Goal: Information Seeking & Learning: Learn about a topic

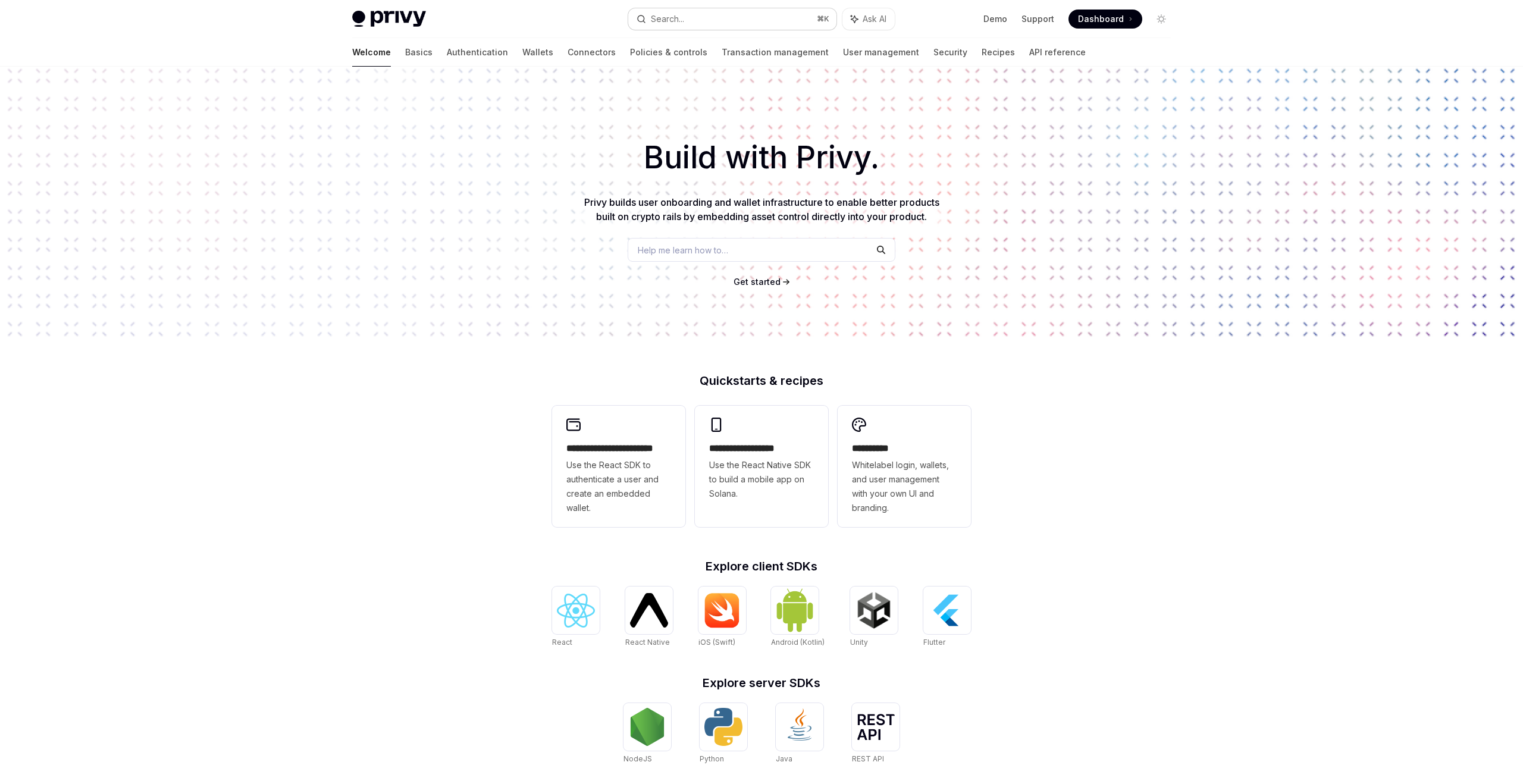
click at [659, 24] on div "Search..." at bounding box center [667, 19] width 34 height 15
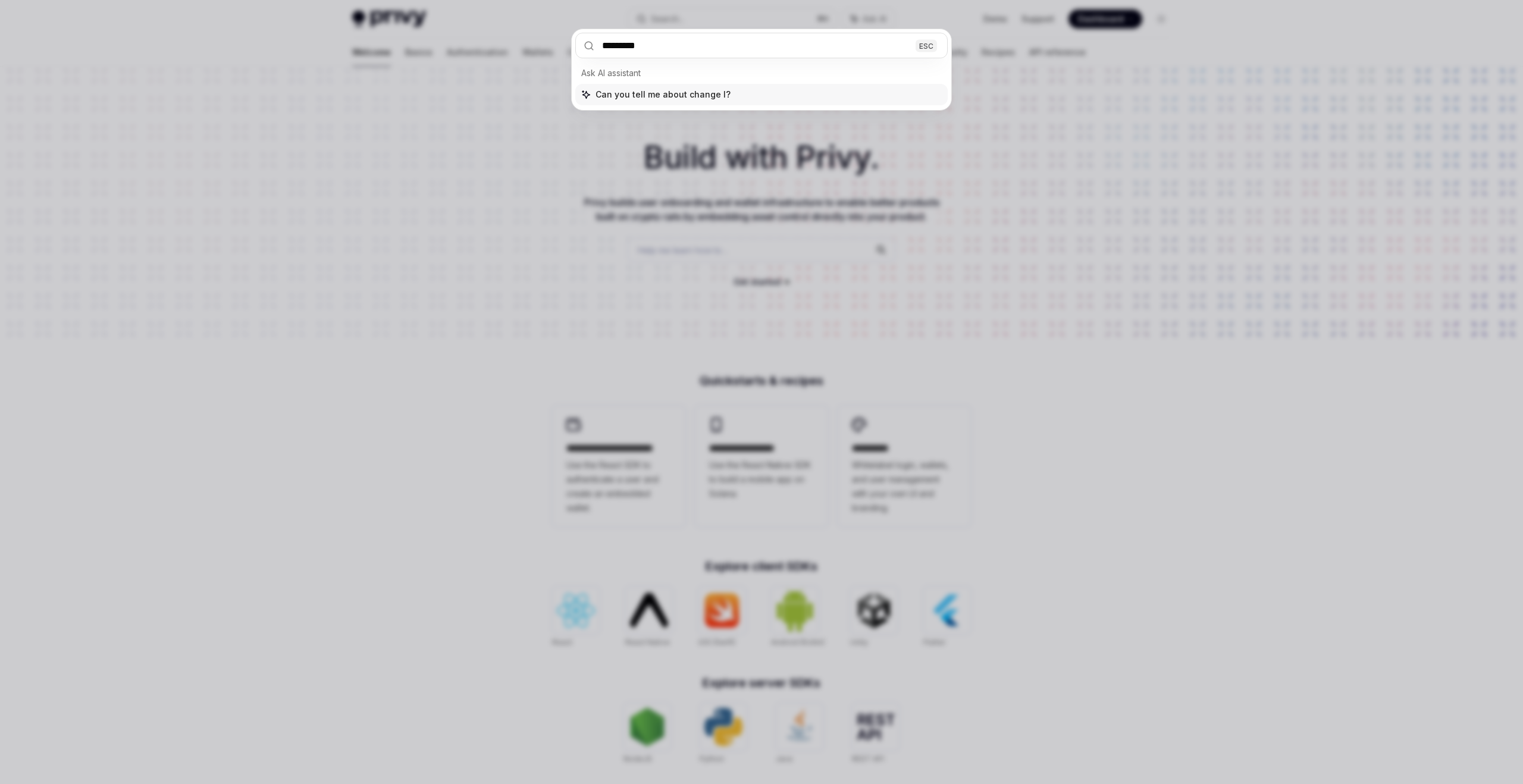
type input "**********"
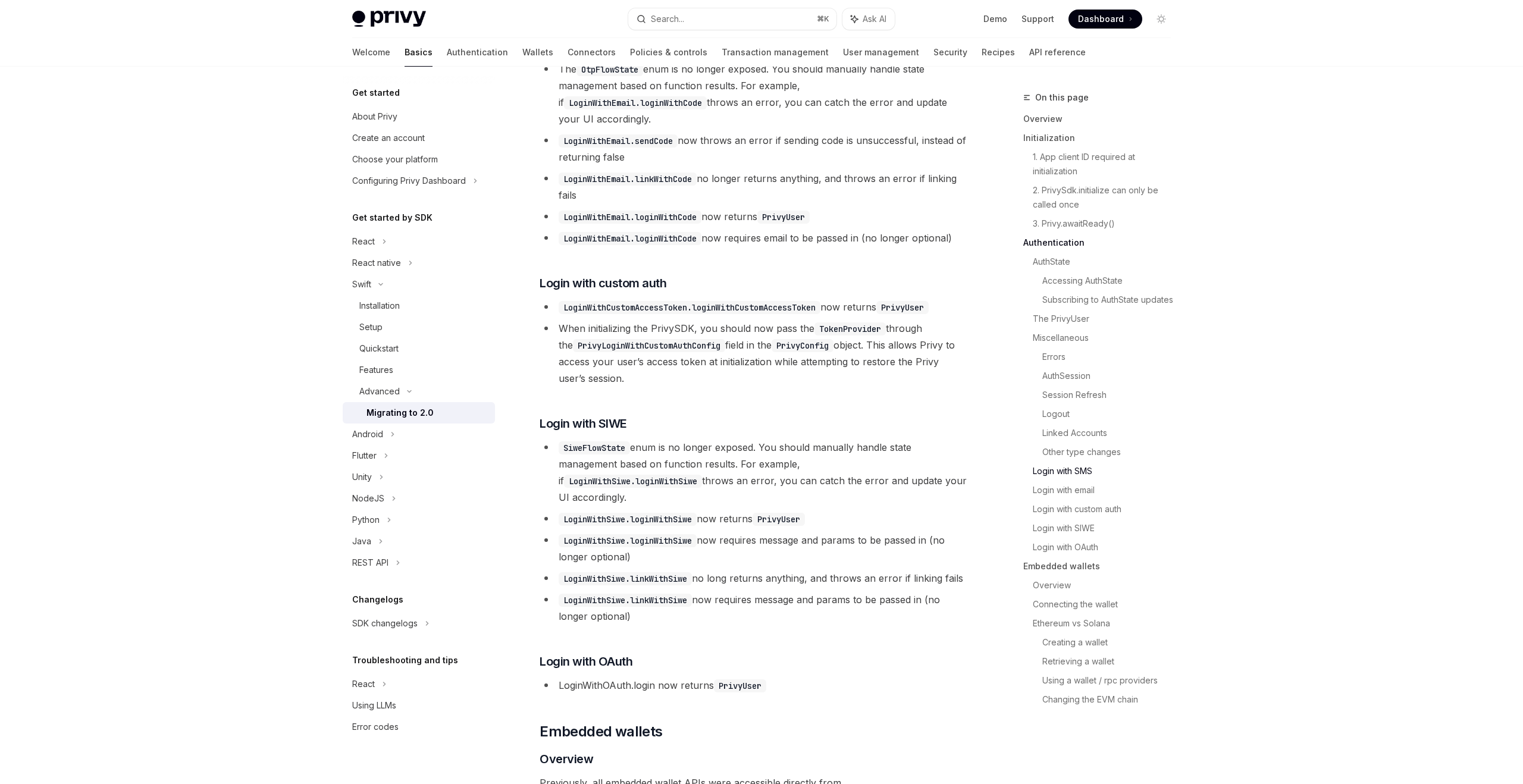
scroll to position [3053, 0]
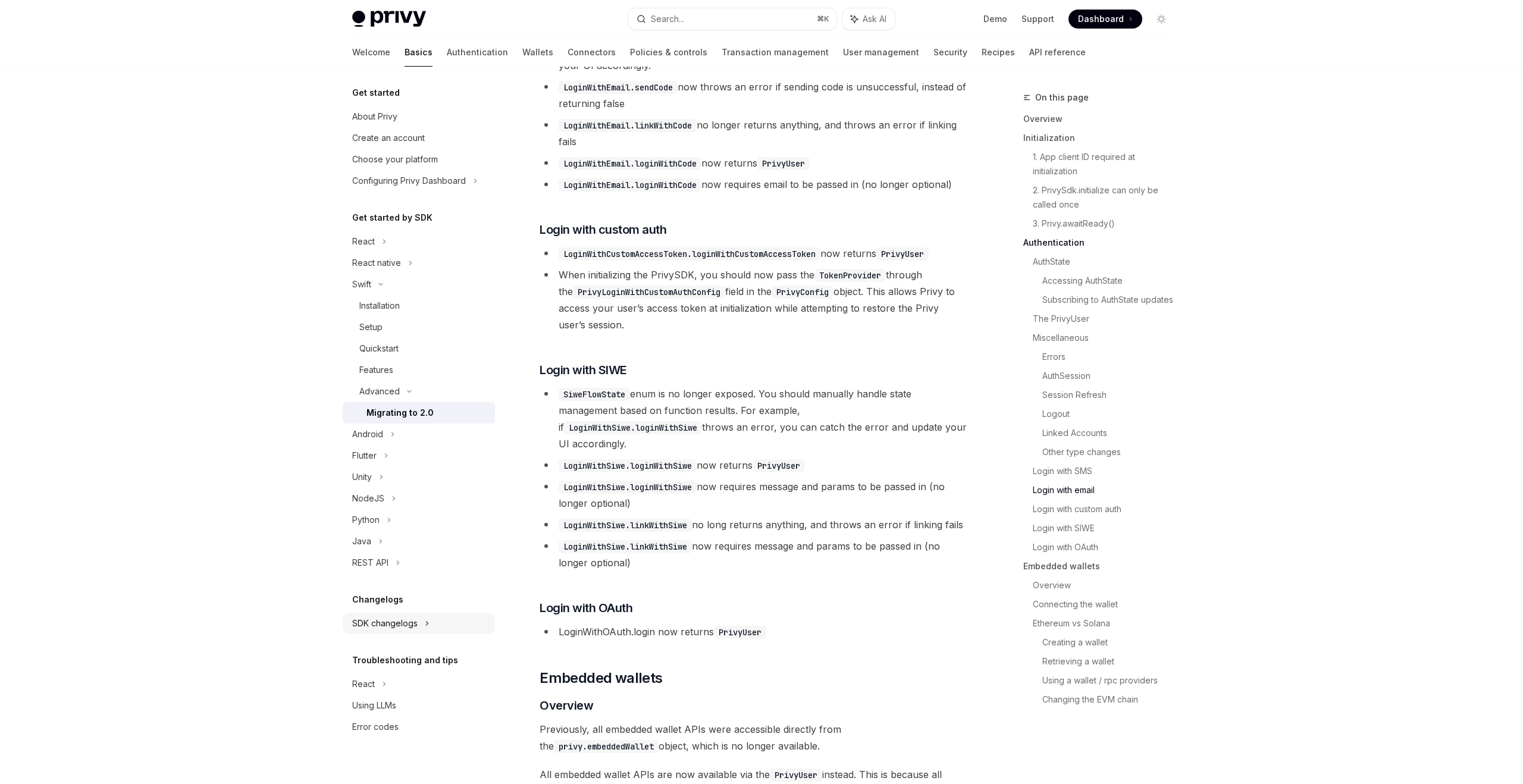
click at [412, 625] on div "SDK changelogs" at bounding box center [385, 624] width 66 height 15
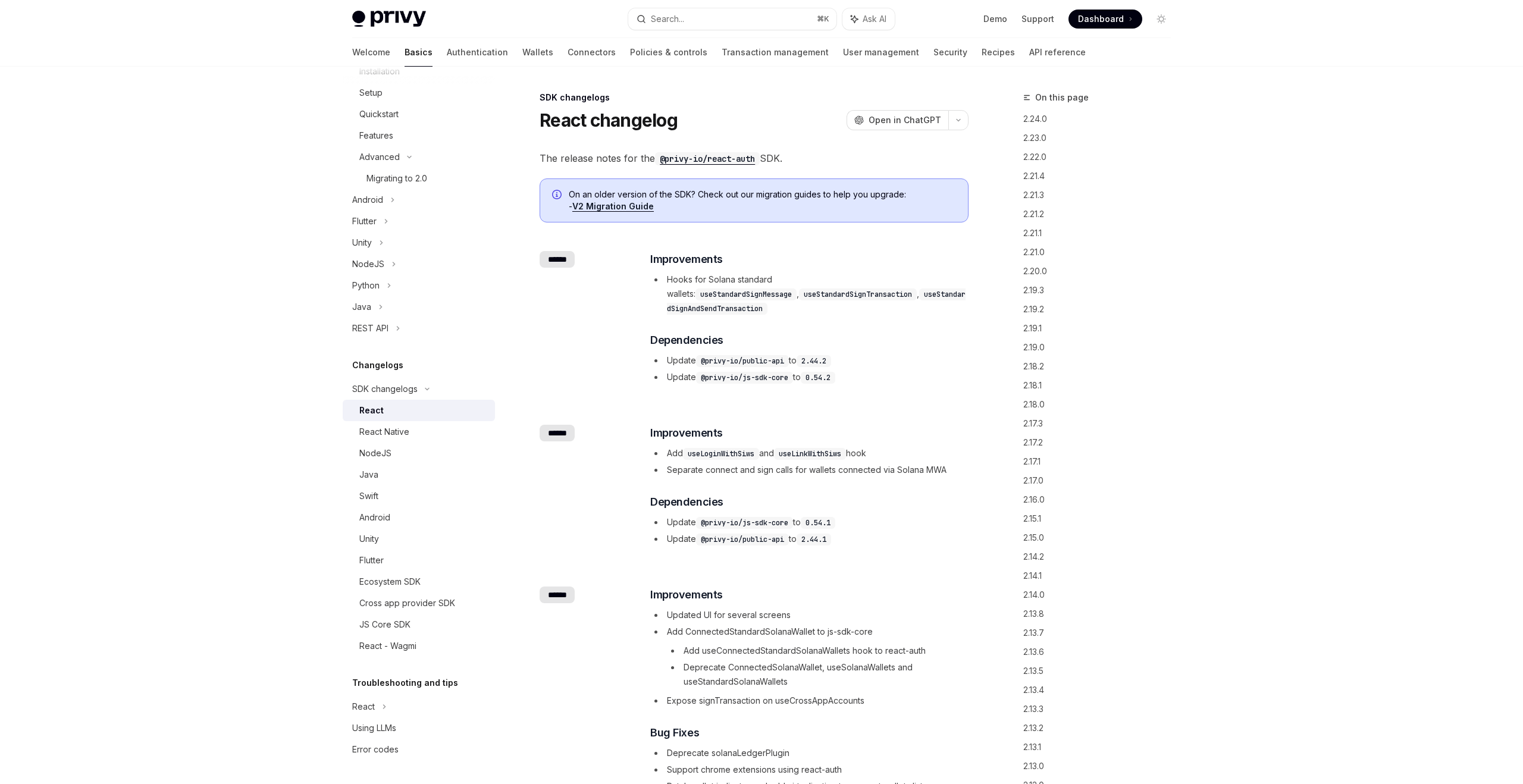
scroll to position [15, 0]
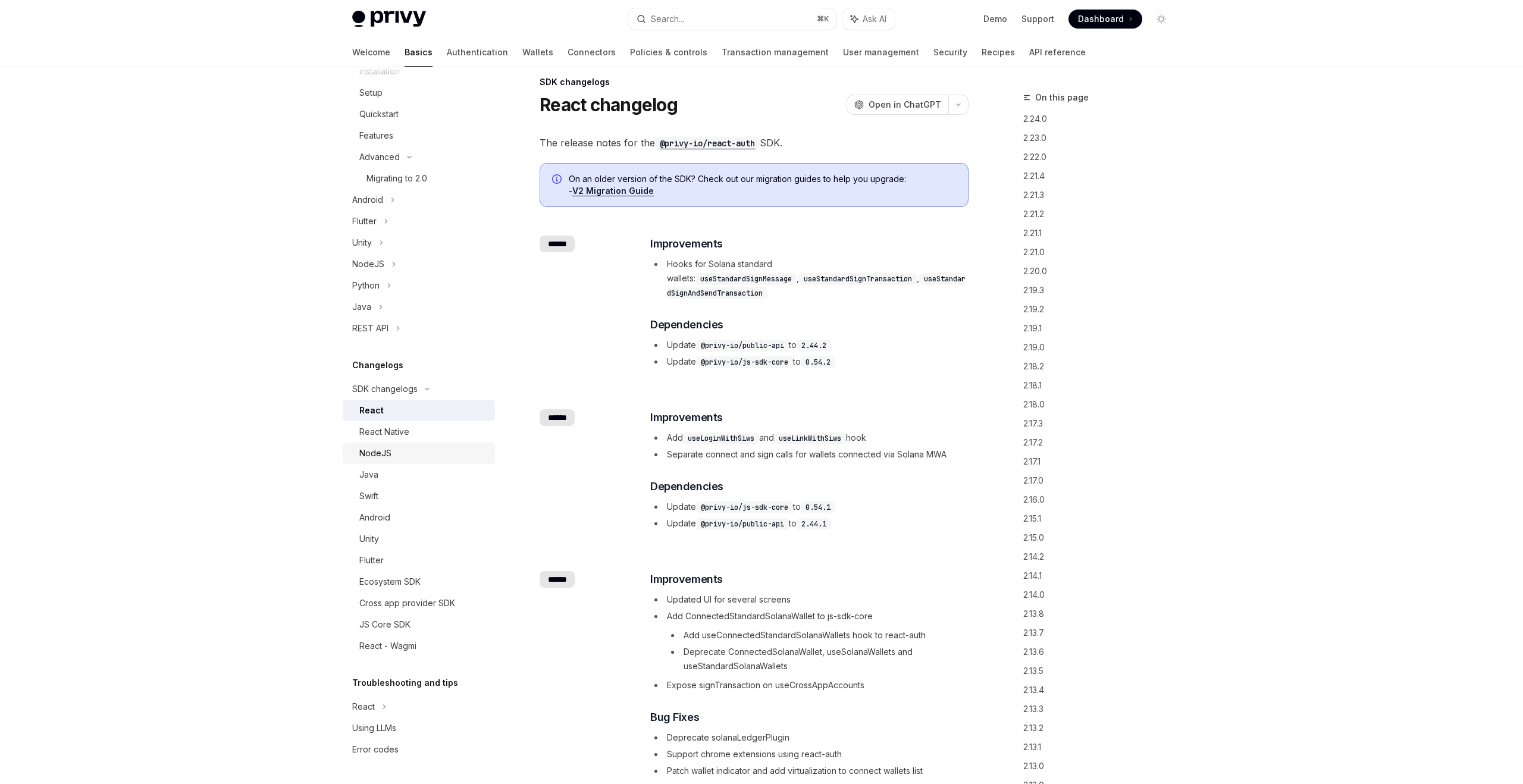
click at [390, 442] on link "NodeJS" at bounding box center [419, 452] width 152 height 21
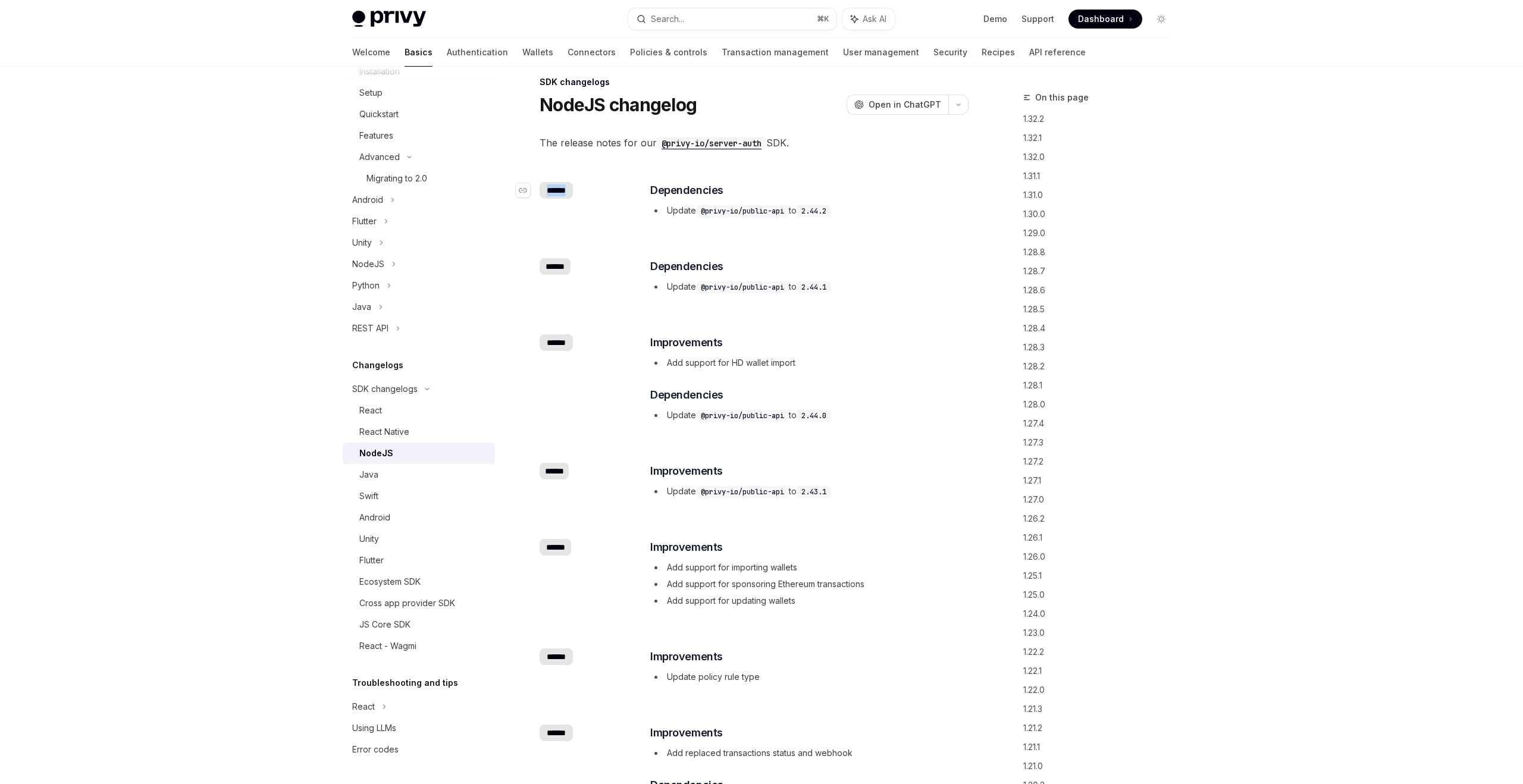
drag, startPoint x: 544, startPoint y: 186, endPoint x: 616, endPoint y: 186, distance: 72.0
click at [616, 186] on div "​ ******" at bounding box center [587, 191] width 95 height 16
click at [1041, 180] on link "1.31.1" at bounding box center [1102, 176] width 157 height 19
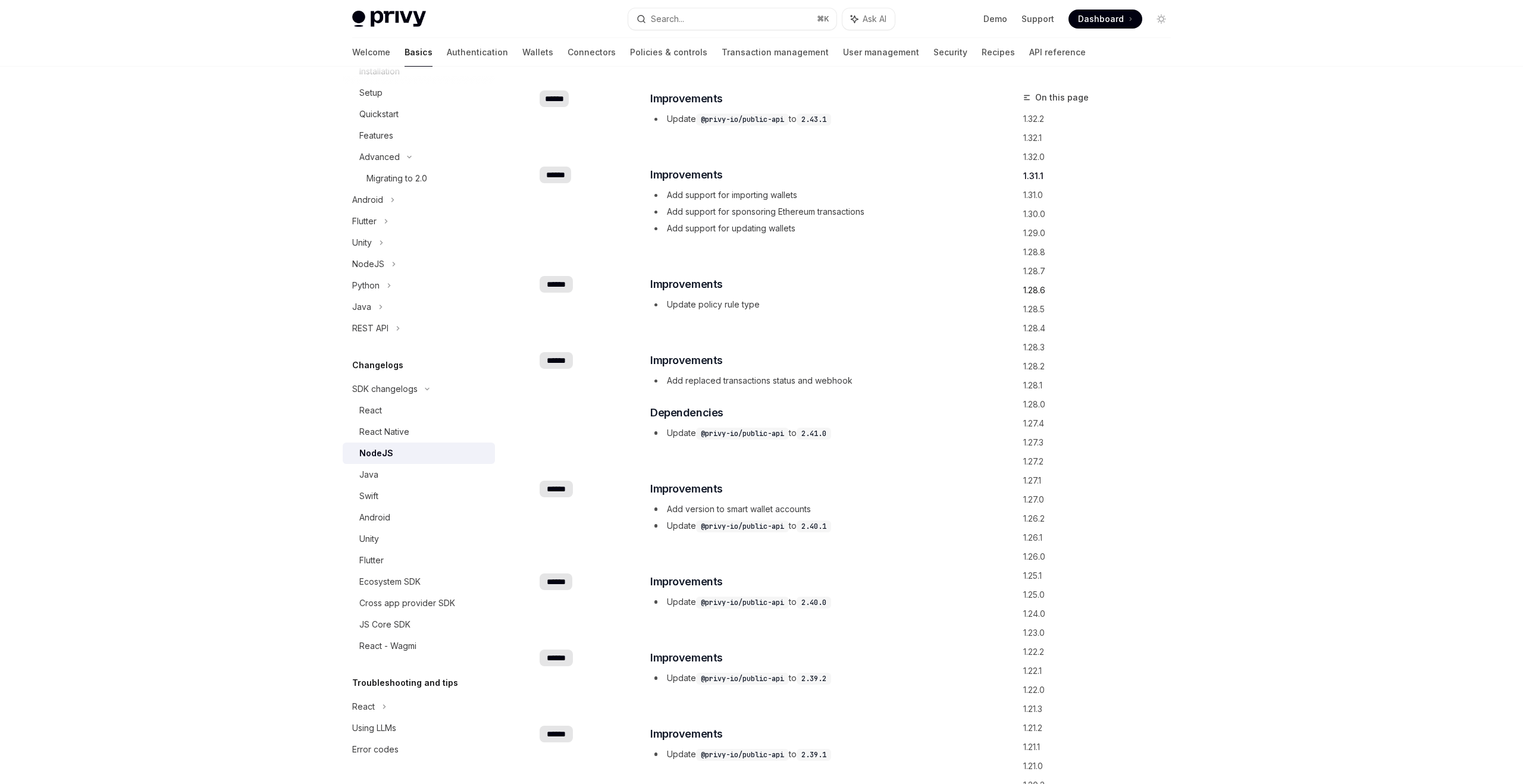
click at [1040, 294] on link "1.28.6" at bounding box center [1102, 290] width 157 height 19
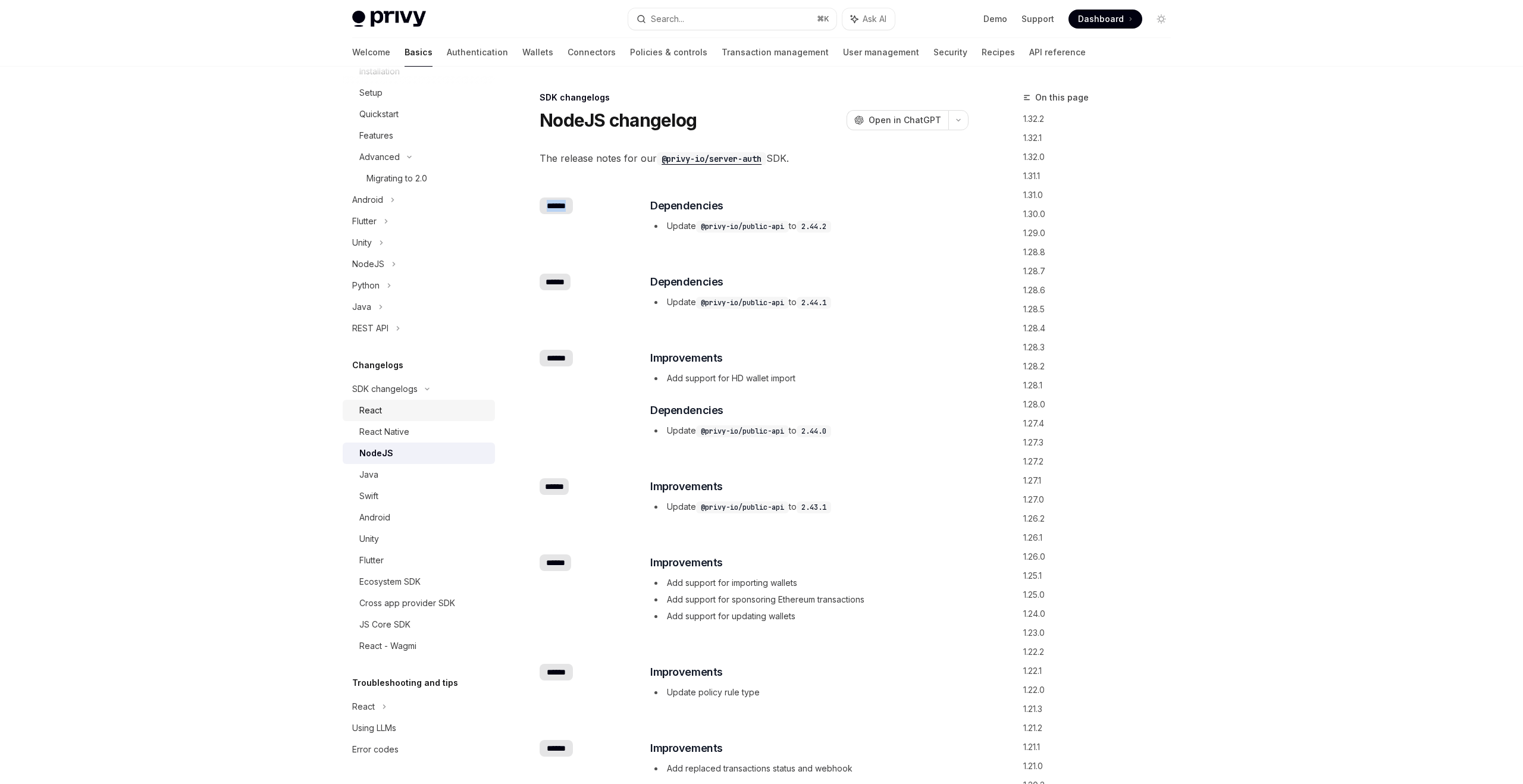
click at [363, 411] on div "React" at bounding box center [370, 410] width 23 height 15
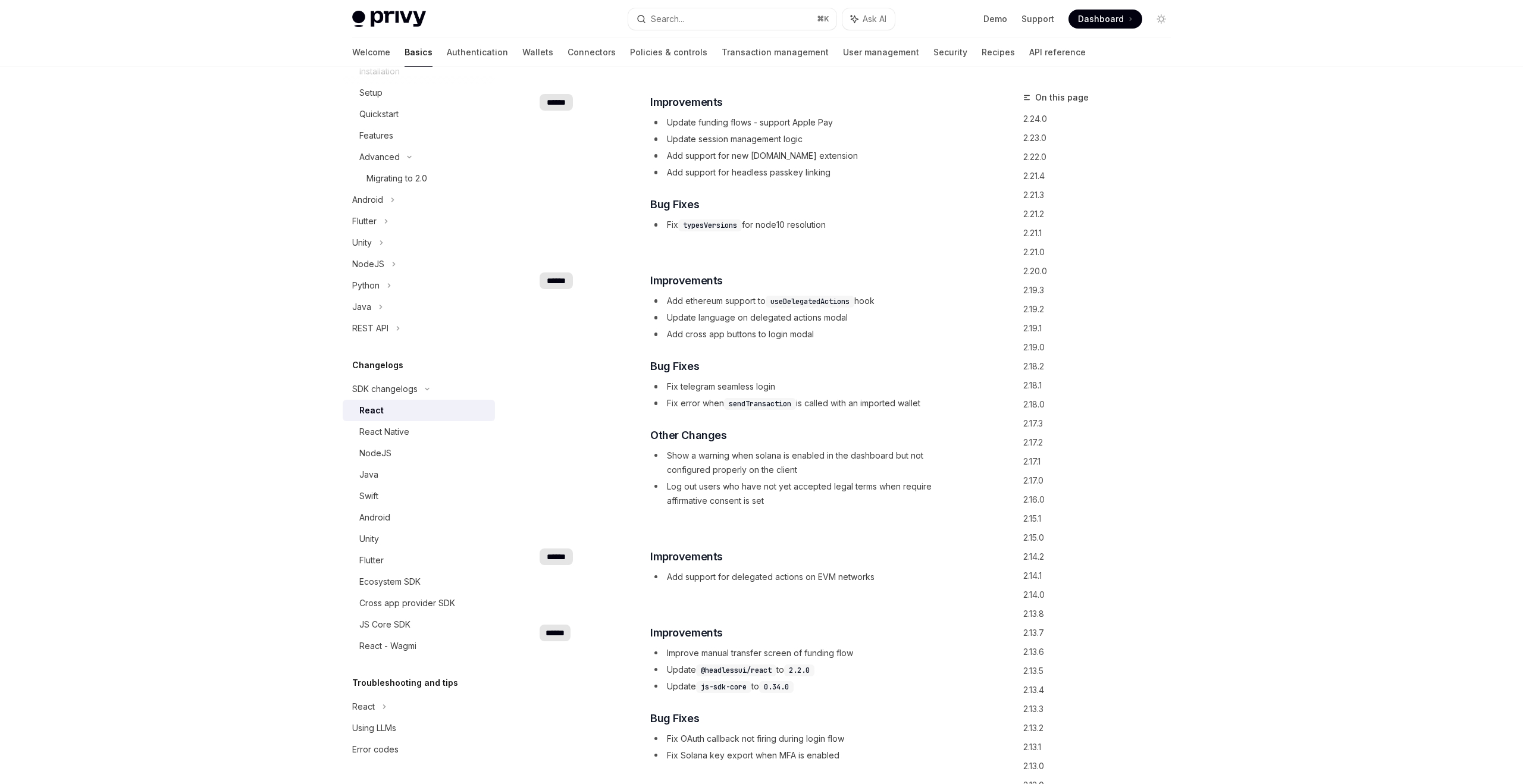
scroll to position [14963, 0]
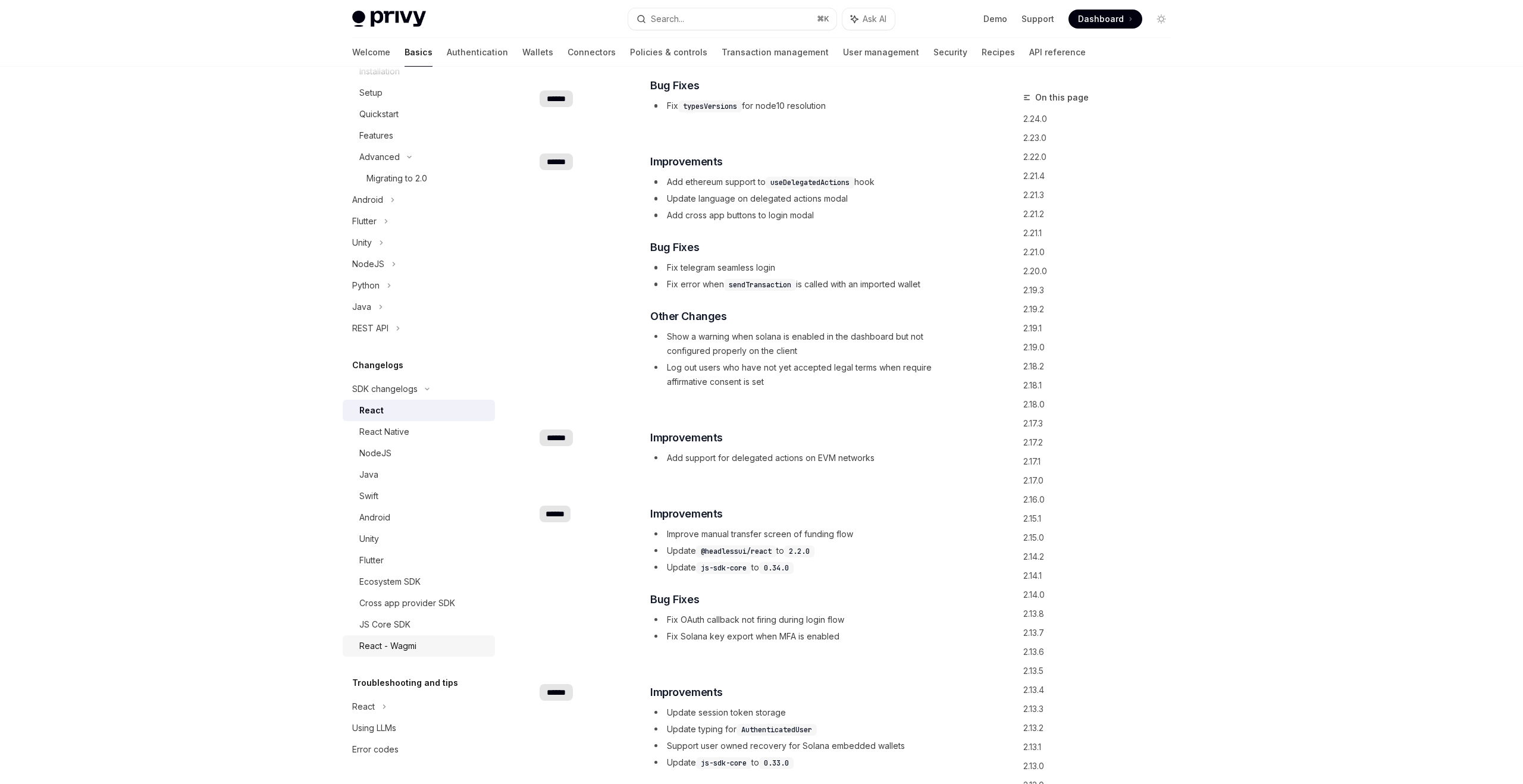
click at [377, 655] on link "React - Wagmi" at bounding box center [419, 645] width 152 height 21
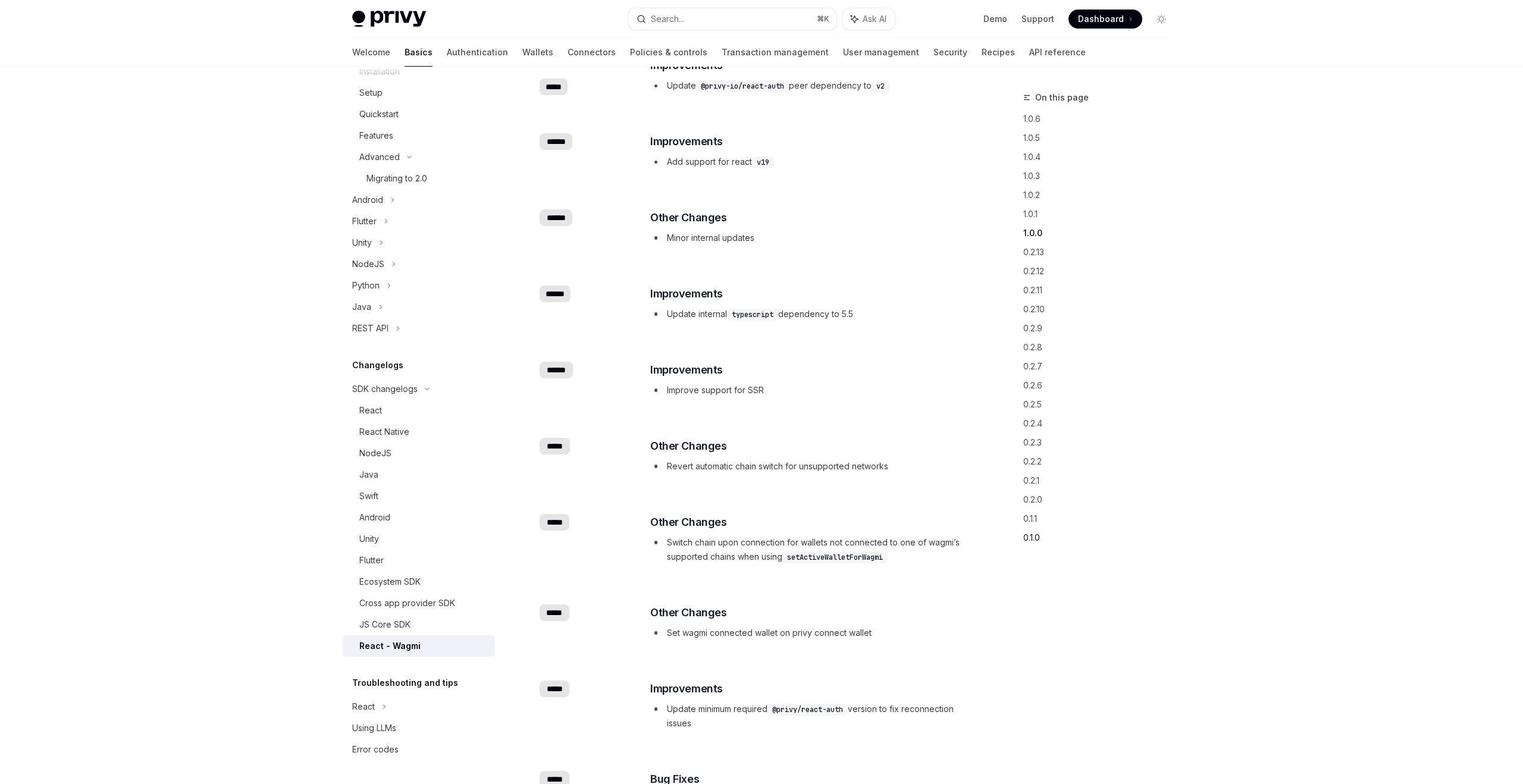
click at [1031, 541] on link "0.1.0" at bounding box center [1102, 537] width 157 height 19
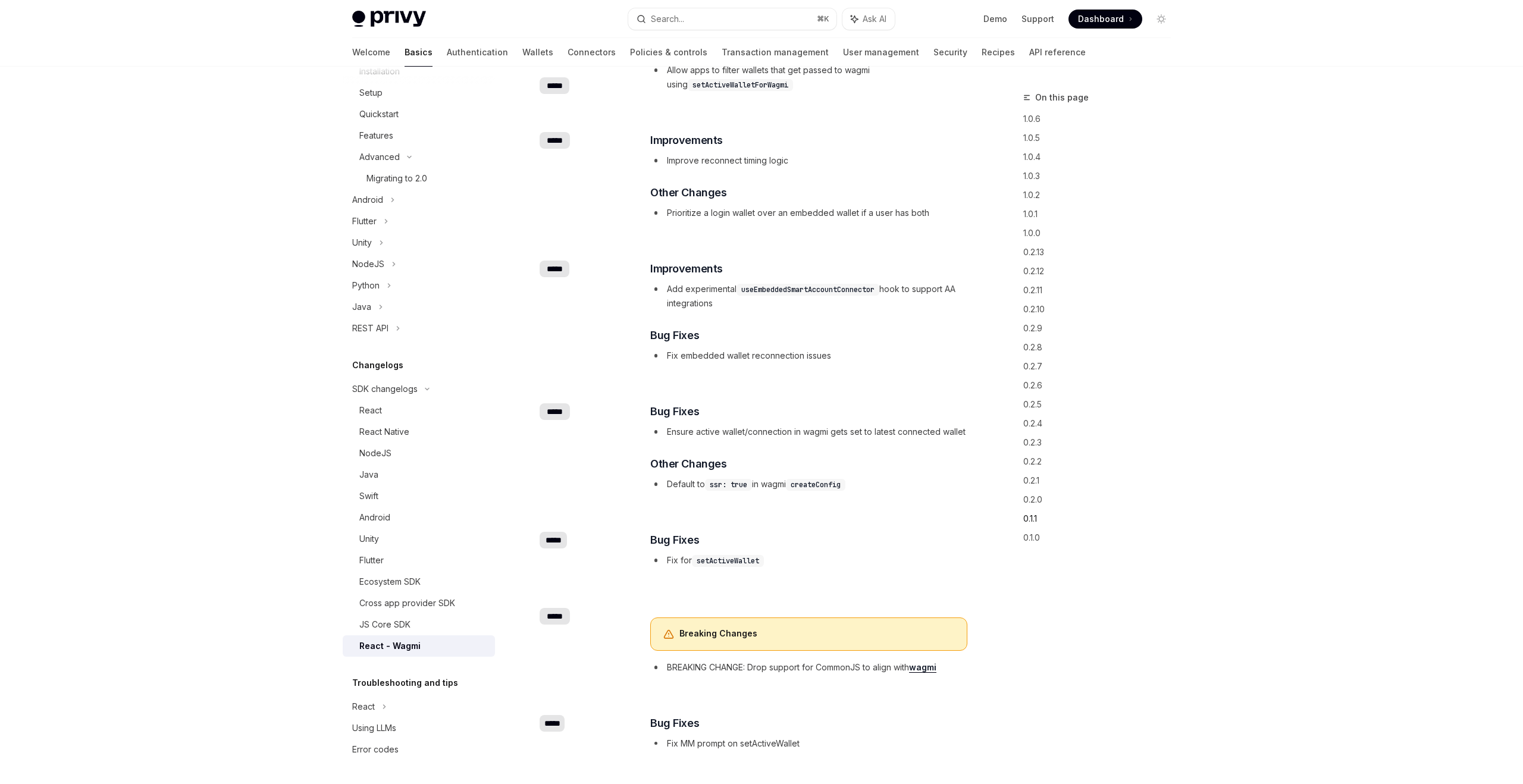
scroll to position [1635, 0]
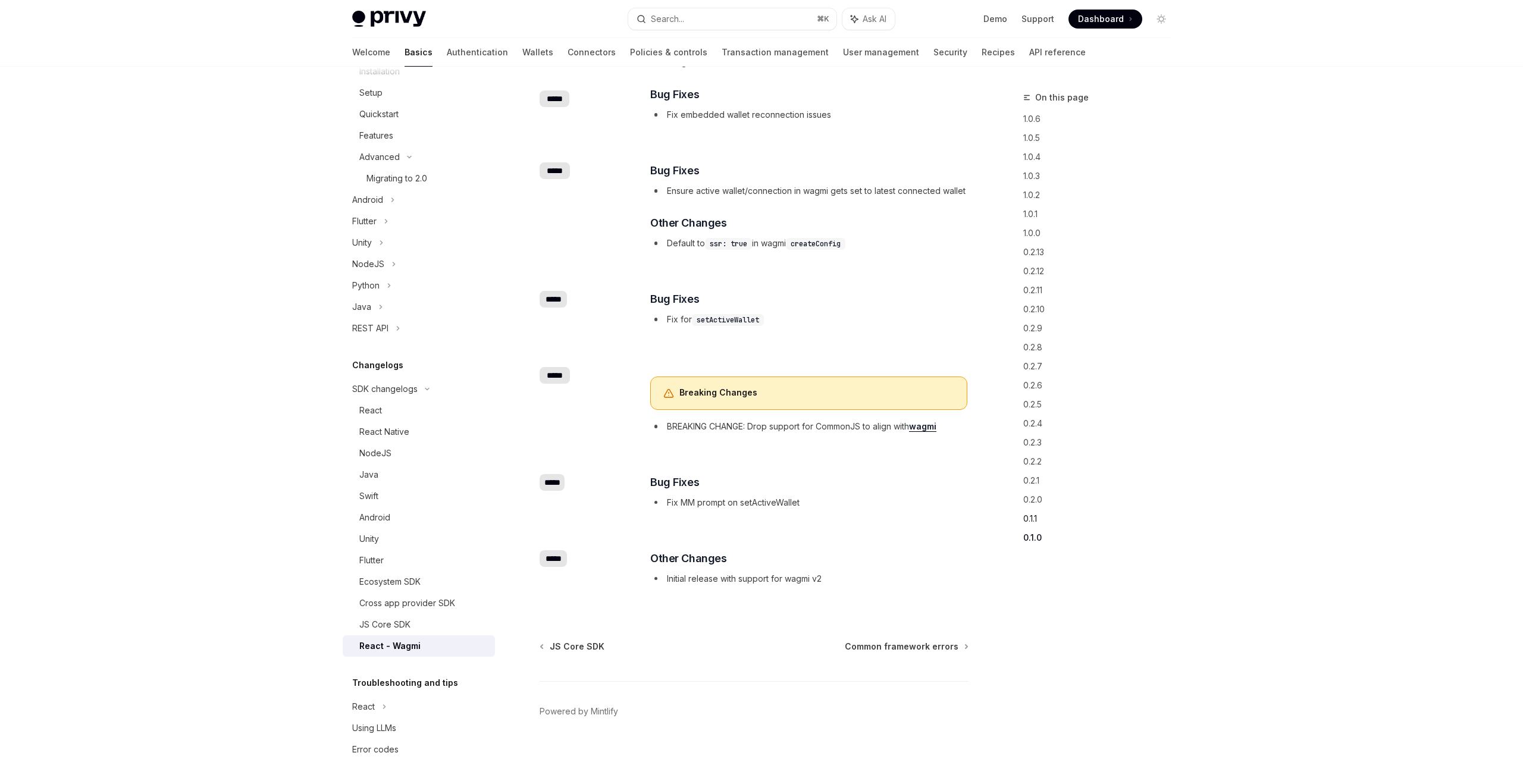
click at [1033, 524] on link "0.1.1" at bounding box center [1102, 518] width 157 height 19
click at [1031, 507] on link "0.2.0" at bounding box center [1102, 499] width 157 height 19
click at [413, 518] on div "Android" at bounding box center [423, 518] width 129 height 15
type textarea "*"
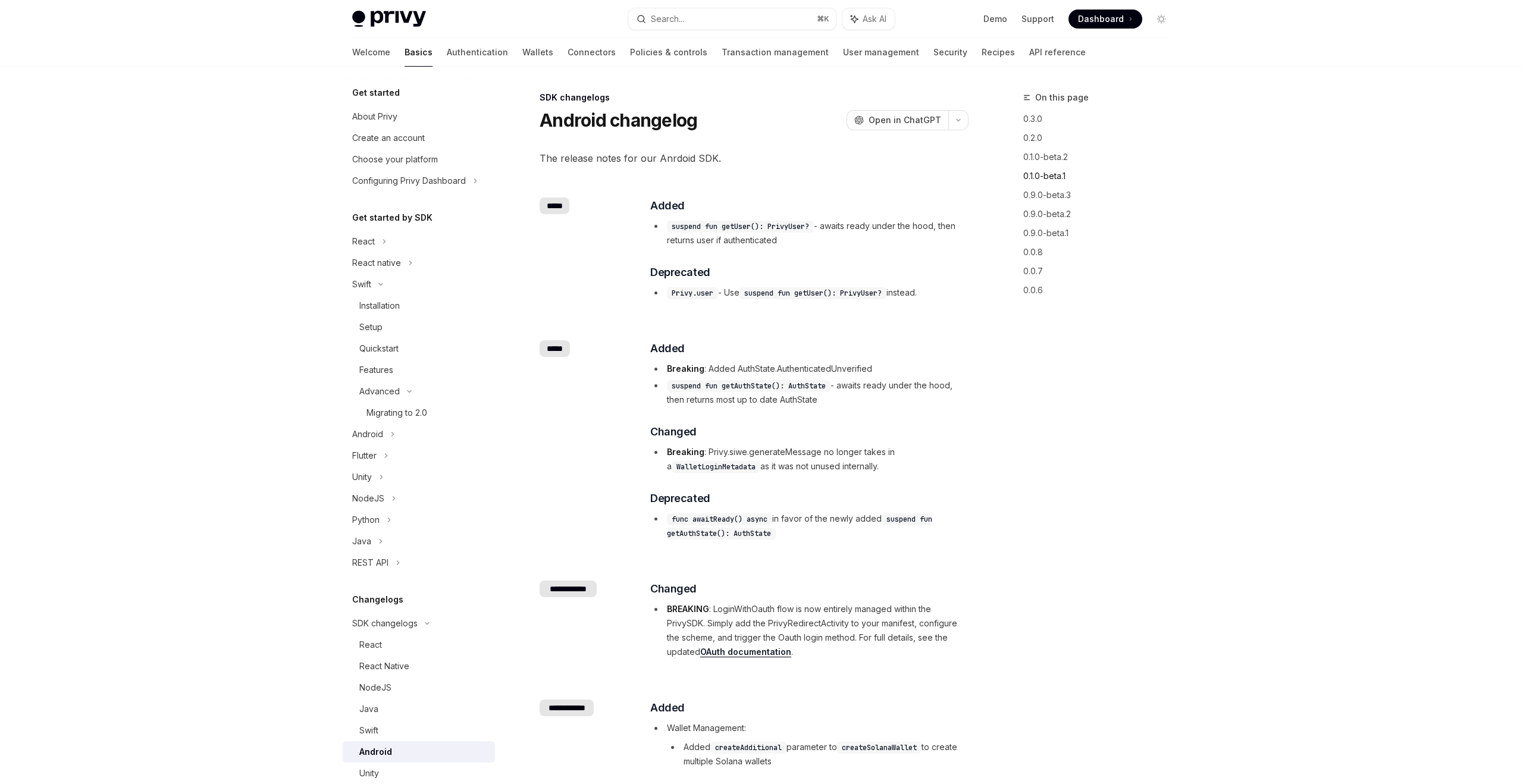
click at [1047, 181] on link "0.1.0-beta.1" at bounding box center [1102, 176] width 157 height 19
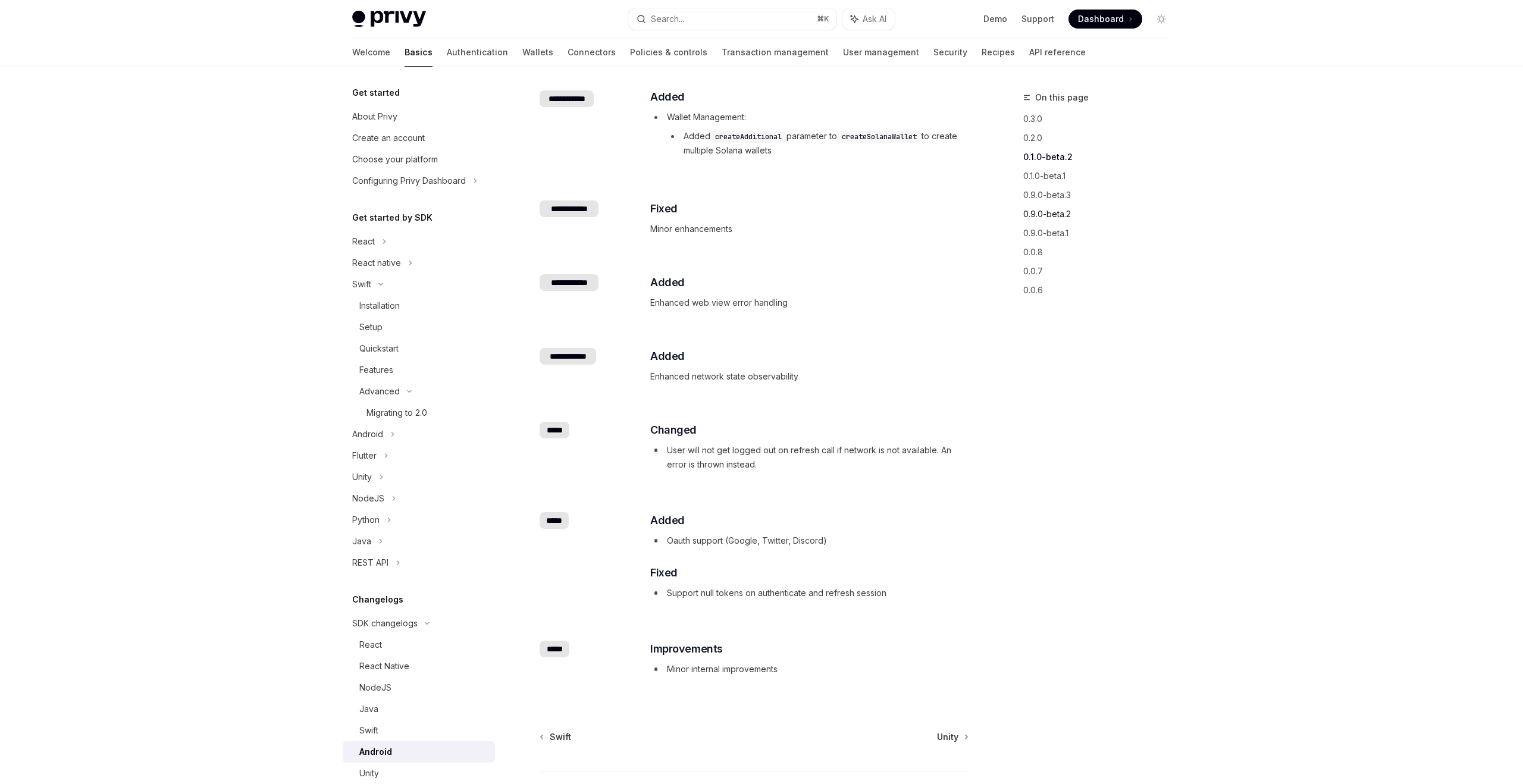
click at [1060, 221] on link "0.9.0-beta.2" at bounding box center [1102, 213] width 157 height 19
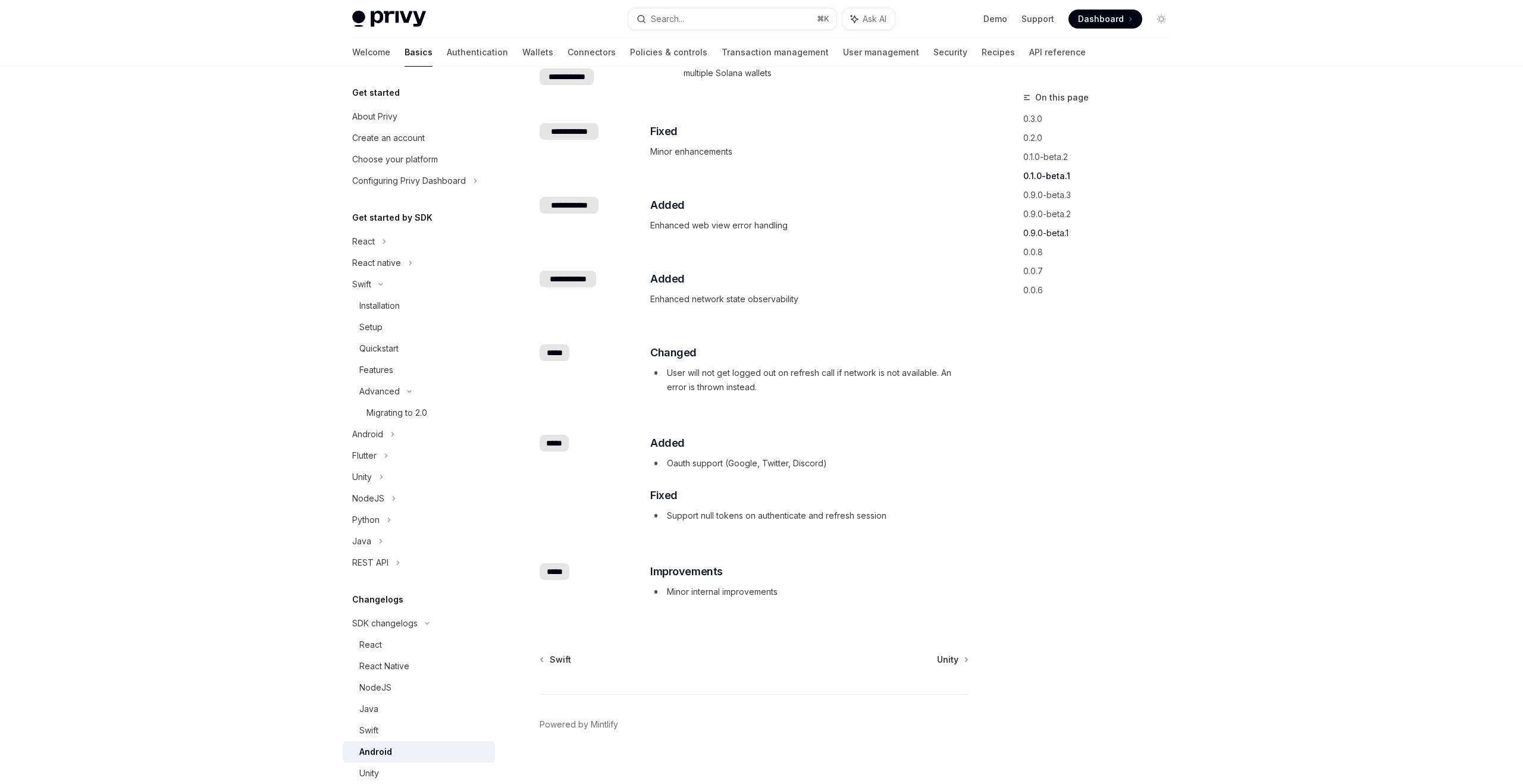
scroll to position [701, 0]
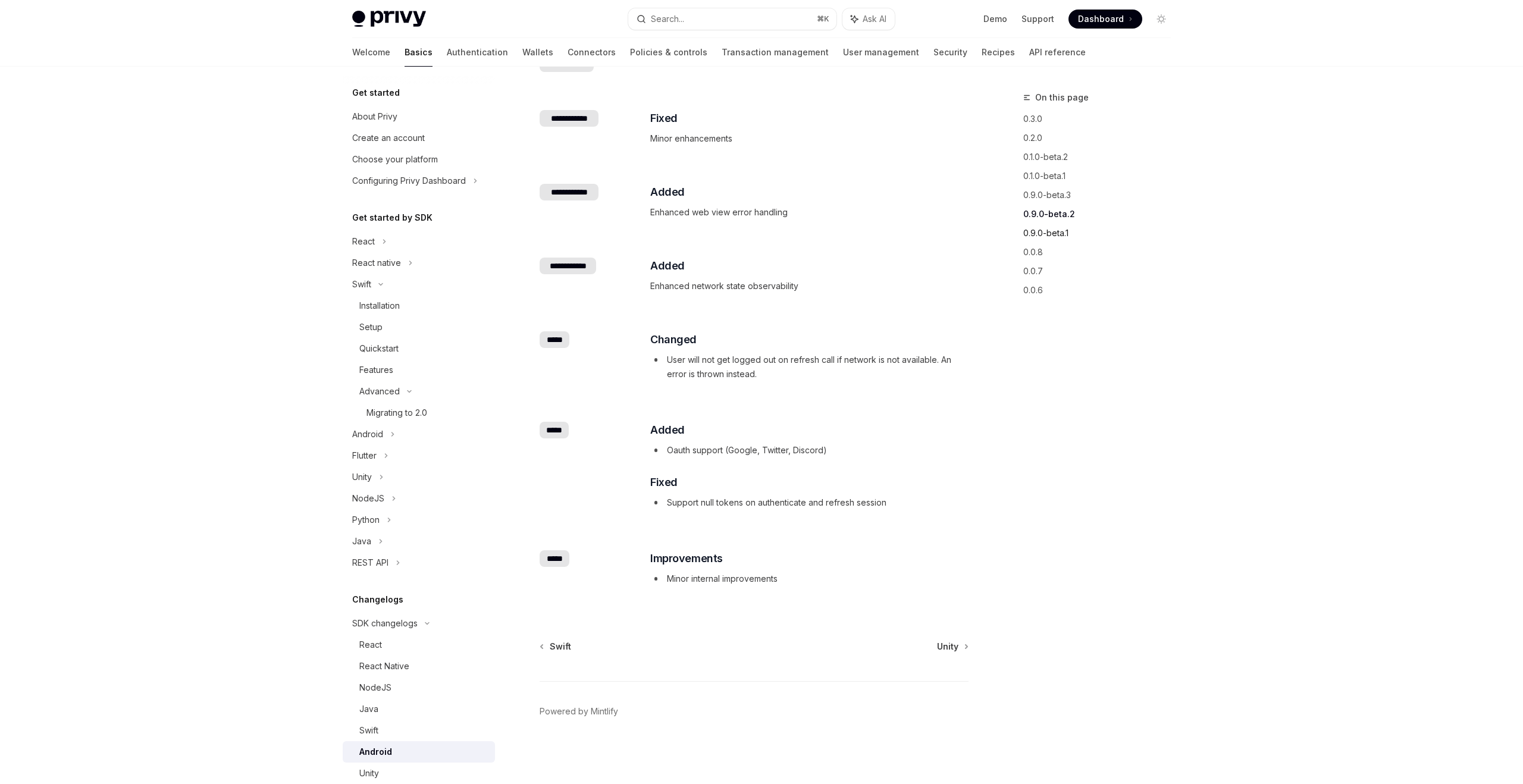
click at [1057, 235] on link "0.9.0-beta.1" at bounding box center [1102, 232] width 157 height 19
click at [1011, 128] on div "On this page 0.3.0 0.2.0 0.1.0-beta.2 0.1.0-beta.1 0.9.0-beta.3 0.9.0-beta.2 0.…" at bounding box center [1090, 200] width 181 height 219
